Goal: Navigation & Orientation: Find specific page/section

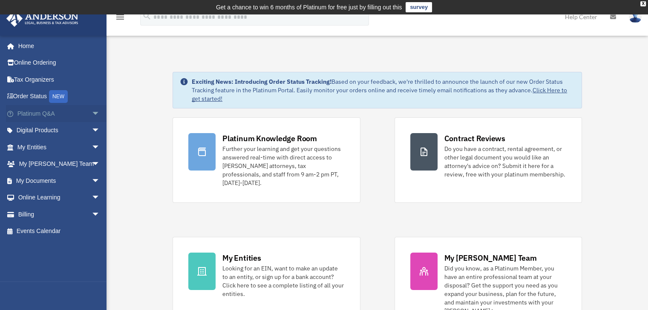
click at [78, 117] on link "Platinum Q&A arrow_drop_down" at bounding box center [59, 113] width 107 height 17
click at [77, 109] on link "Platinum Q&A arrow_drop_down" at bounding box center [59, 113] width 107 height 17
click at [92, 114] on span "arrow_drop_down" at bounding box center [100, 113] width 17 height 17
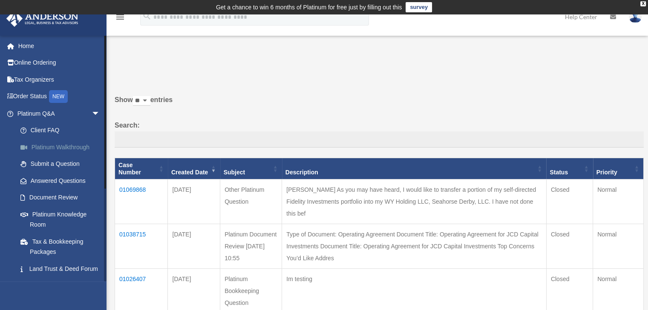
click at [43, 150] on link "Platinum Walkthrough" at bounding box center [62, 147] width 101 height 17
